Goal: Transaction & Acquisition: Purchase product/service

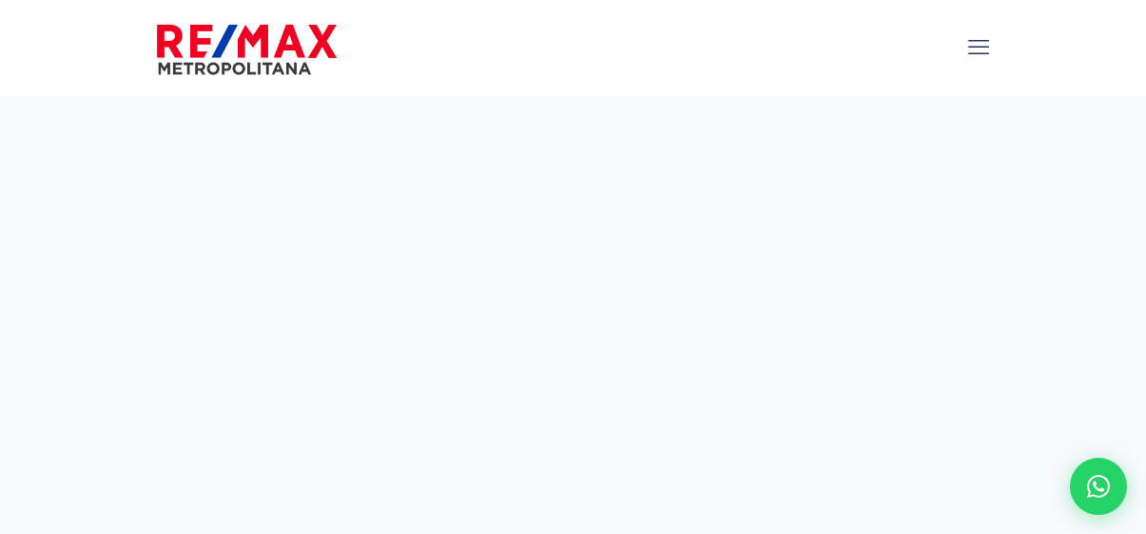
select select
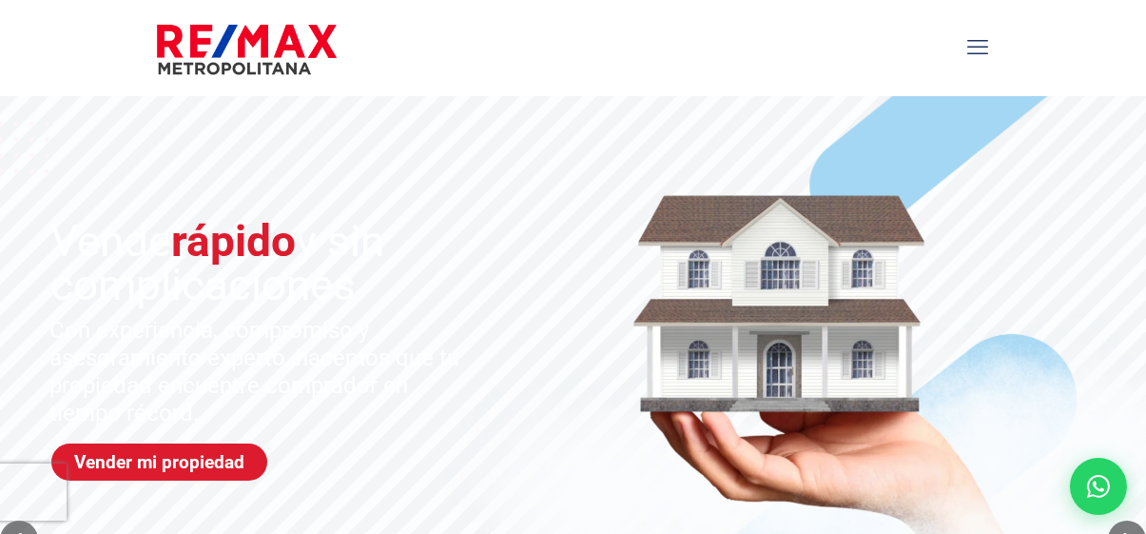
click at [978, 52] on icon "mobile menu" at bounding box center [978, 47] width 21 height 24
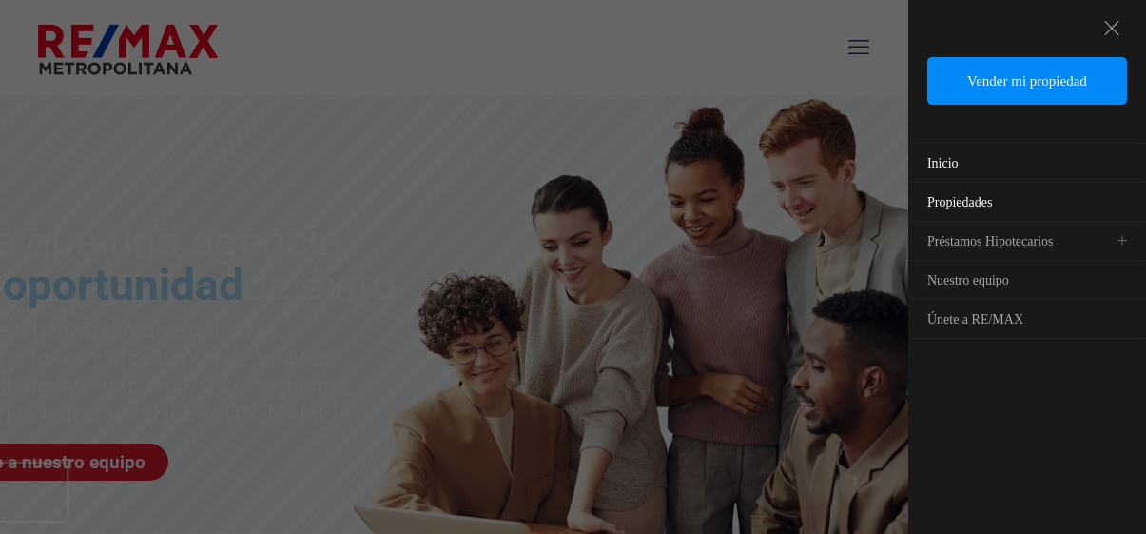
click at [959, 206] on span "Propiedades" at bounding box center [959, 202] width 65 height 14
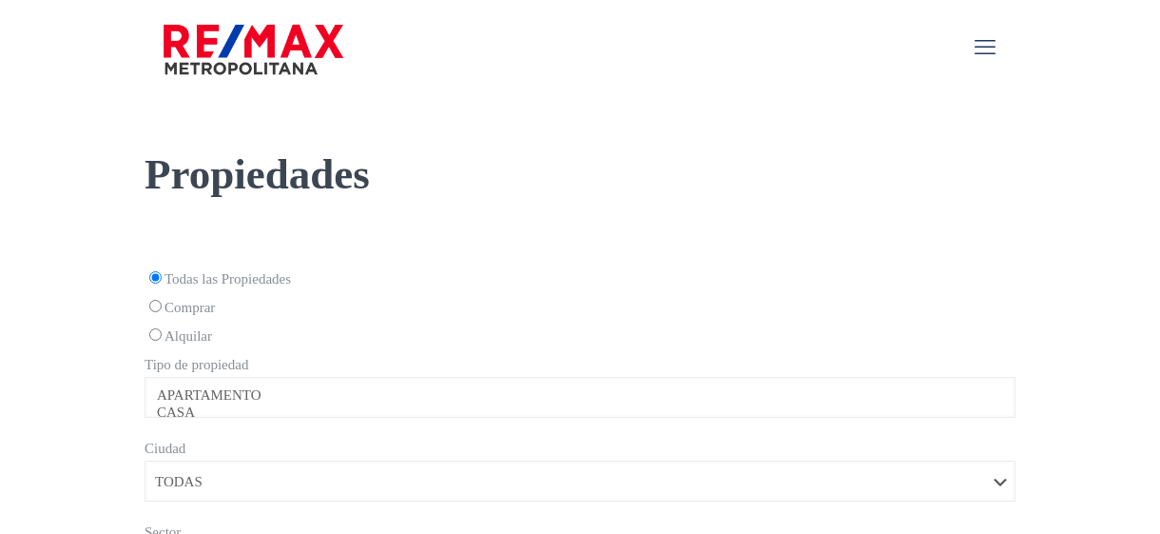
select select
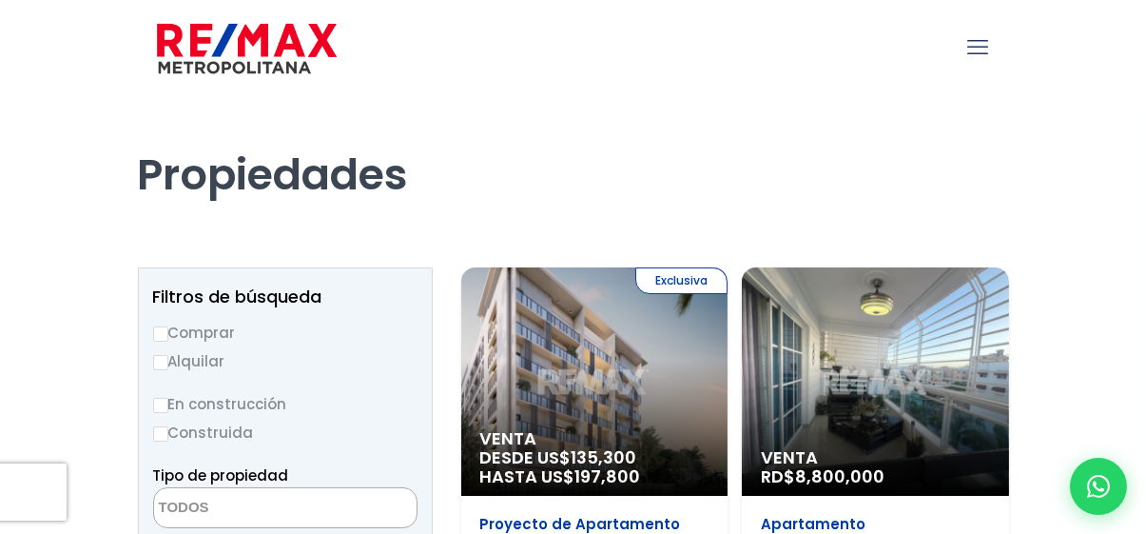
click at [214, 323] on label "Comprar" at bounding box center [285, 333] width 264 height 24
click at [168, 326] on input "Comprar" at bounding box center [160, 333] width 15 height 15
radio input "true"
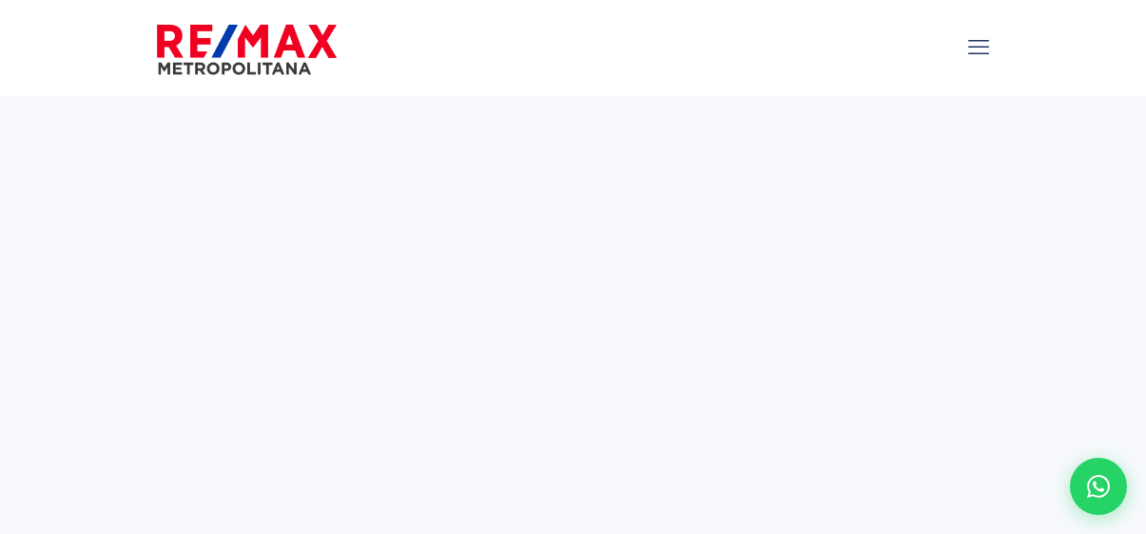
select select
